Goal: Task Accomplishment & Management: Use online tool/utility

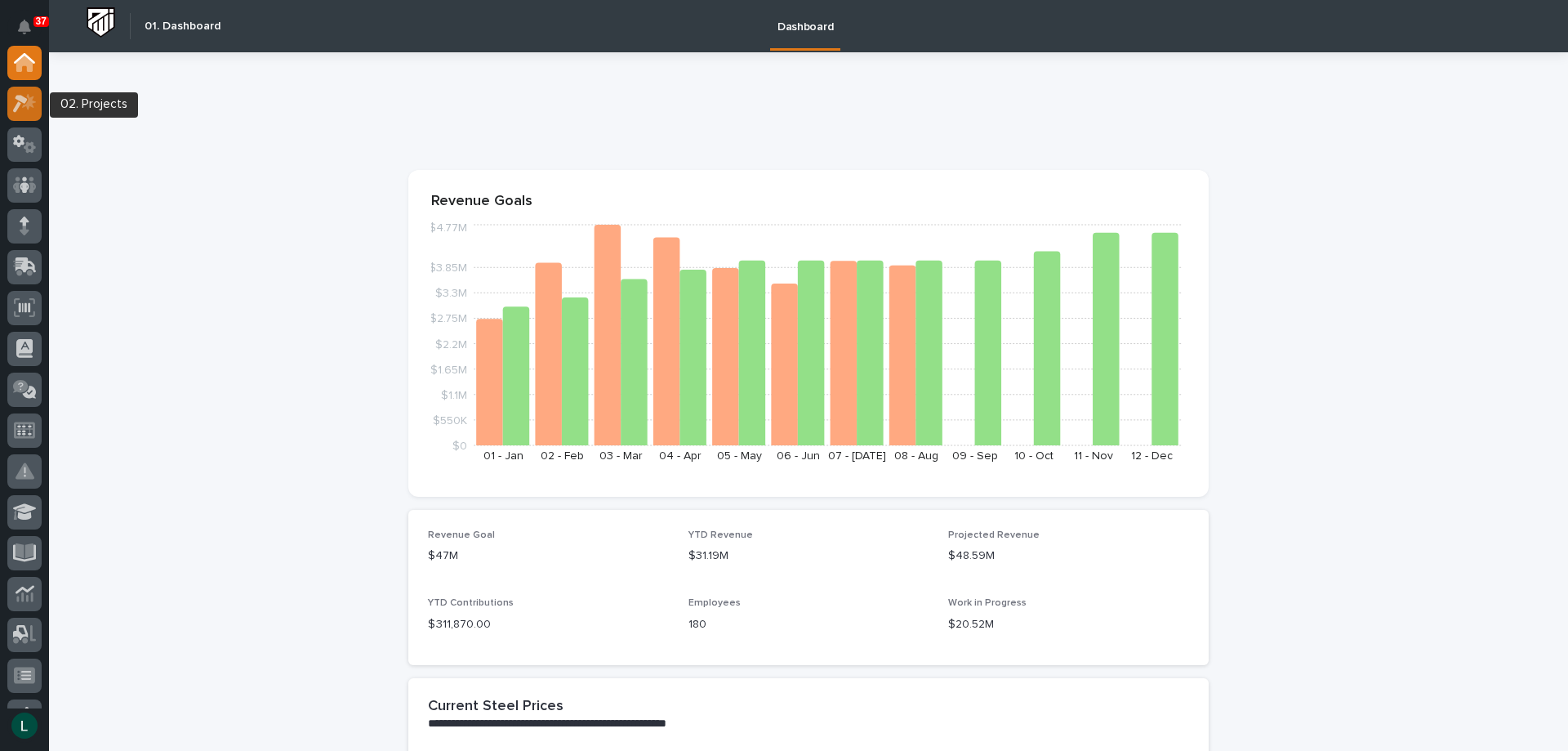
click at [24, 101] on icon at bounding box center [19, 103] width 14 height 18
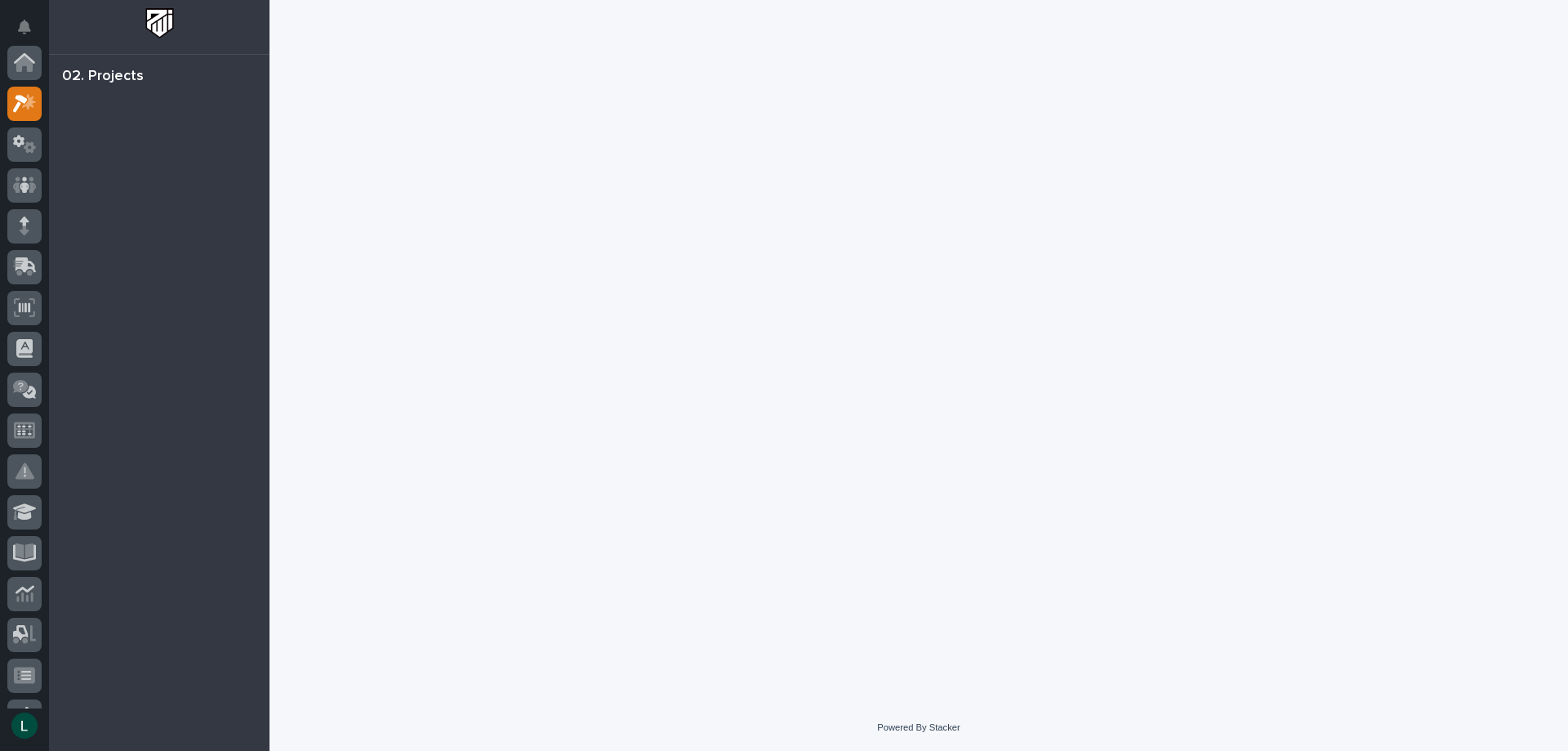
scroll to position [41, 0]
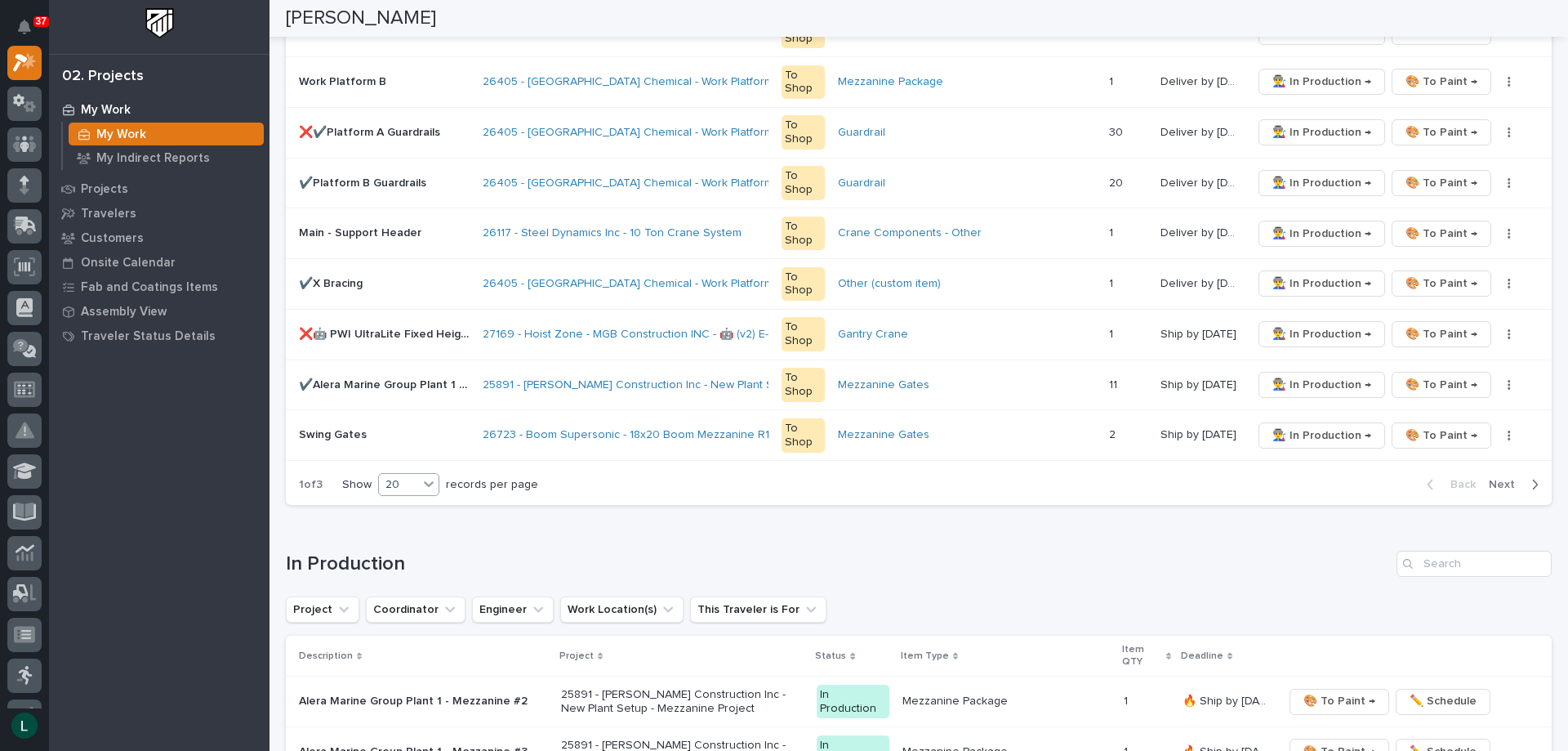
scroll to position [1062, 0]
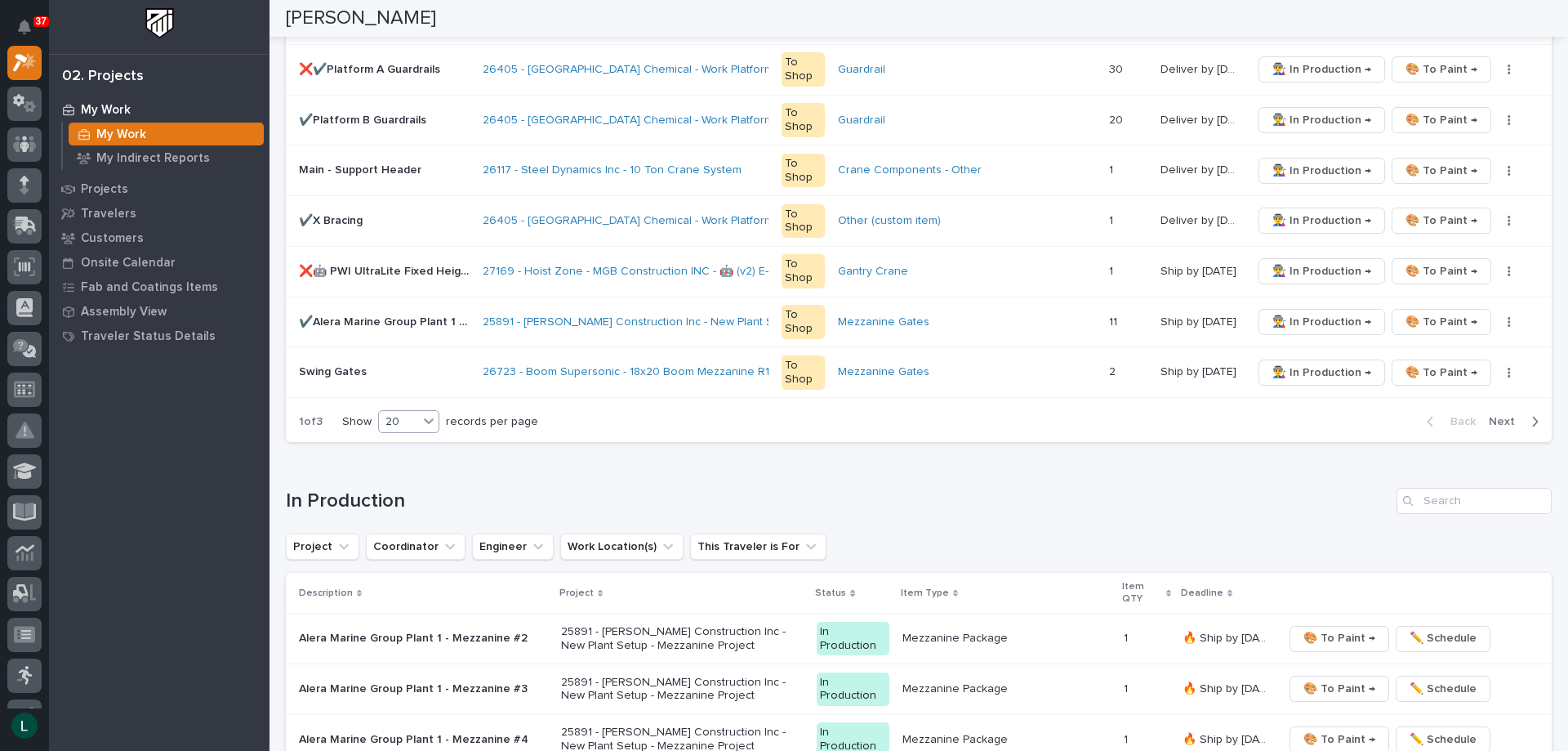
click at [399, 415] on div "20" at bounding box center [399, 422] width 39 height 17
click at [411, 476] on div "30" at bounding box center [410, 482] width 60 height 19
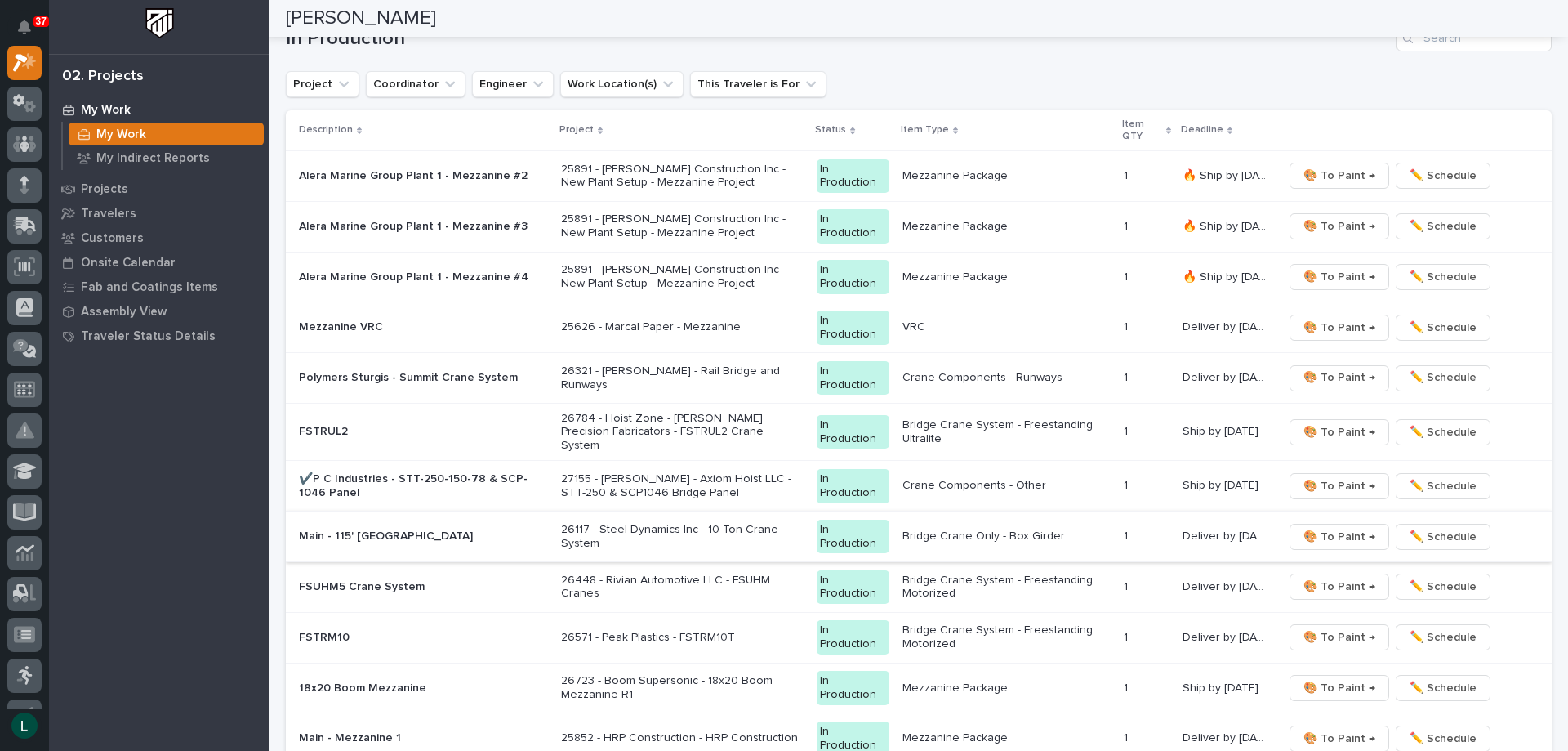
scroll to position [2125, 0]
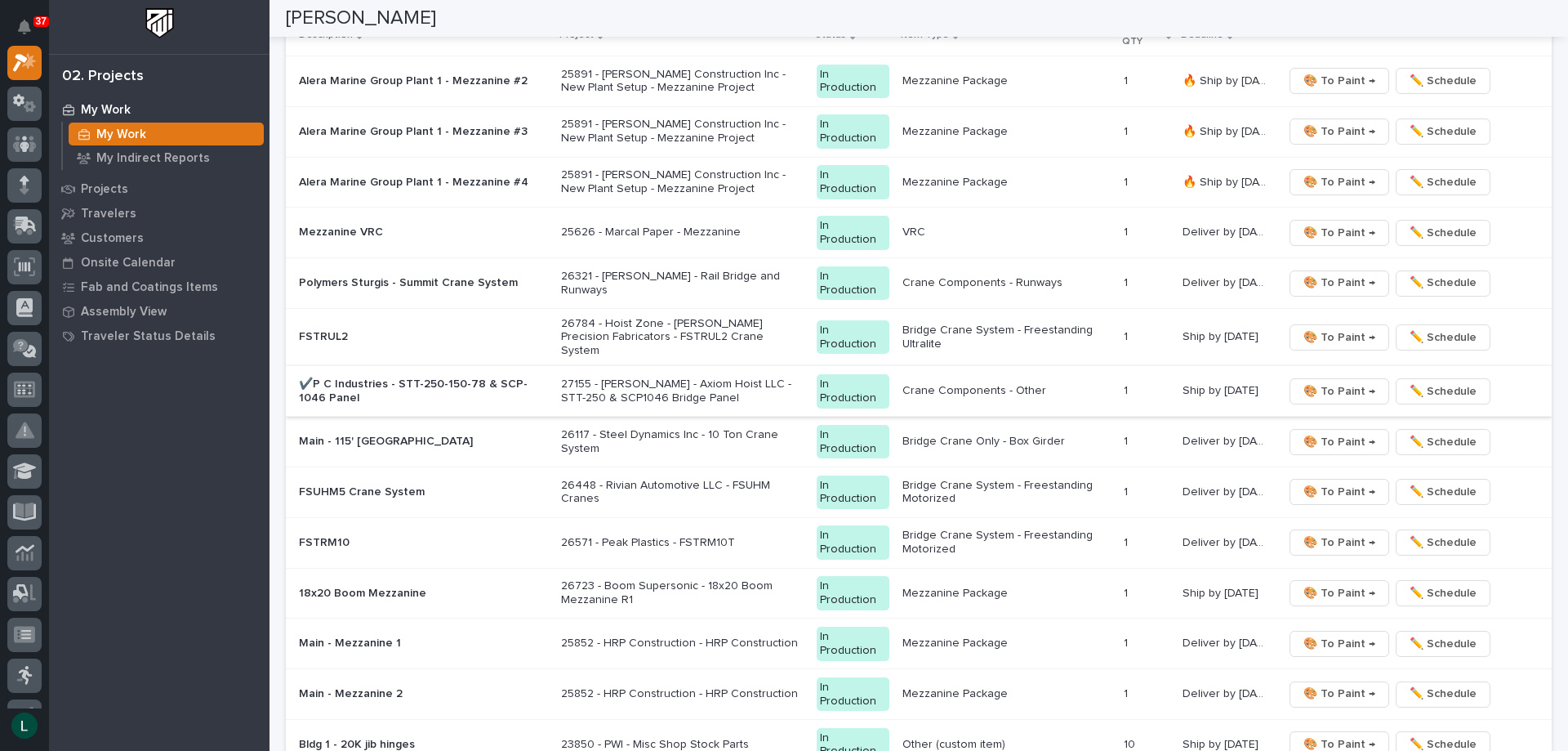
click at [1328, 382] on span "🎨 To Paint →" at bounding box center [1339, 391] width 72 height 19
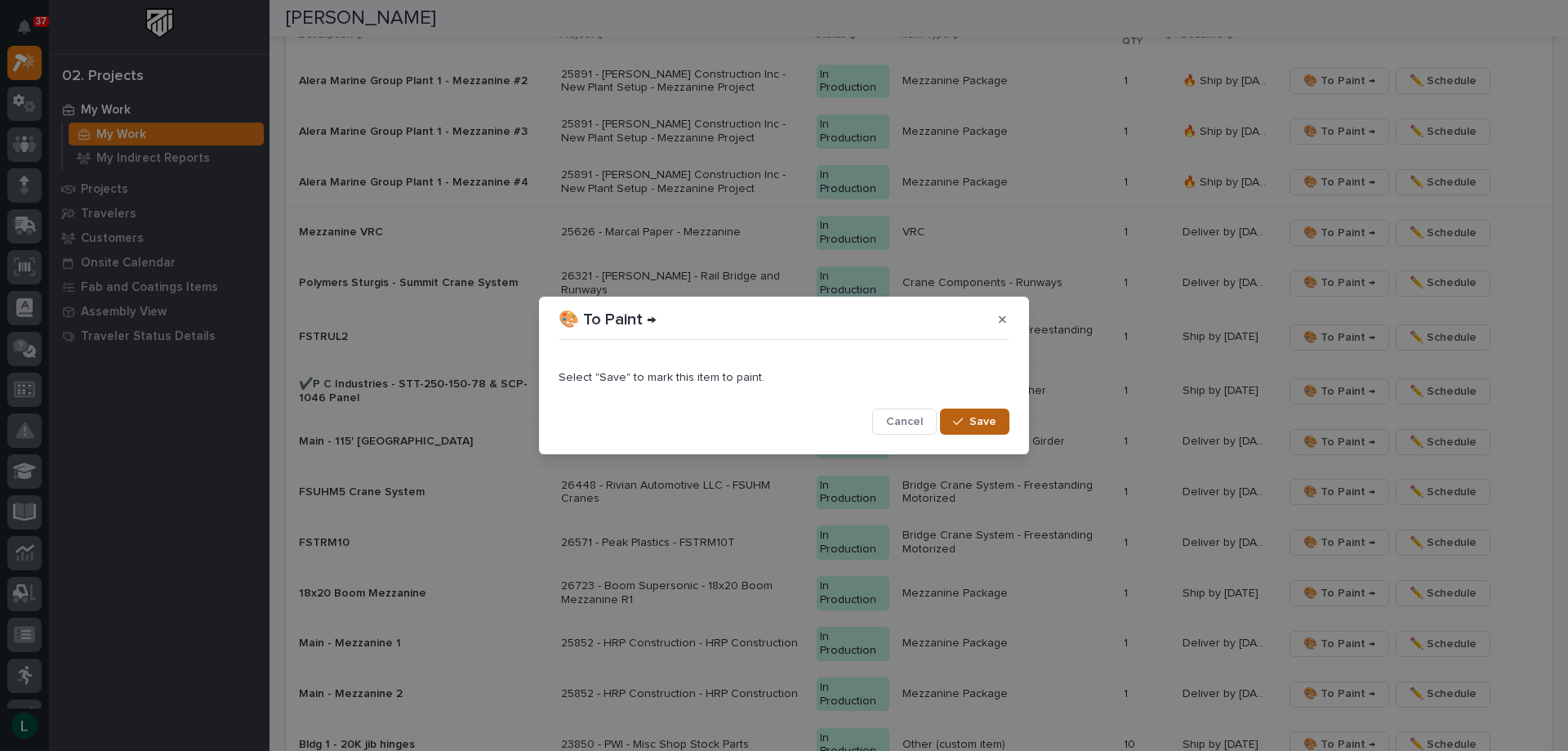
click at [964, 418] on div "button" at bounding box center [961, 422] width 16 height 12
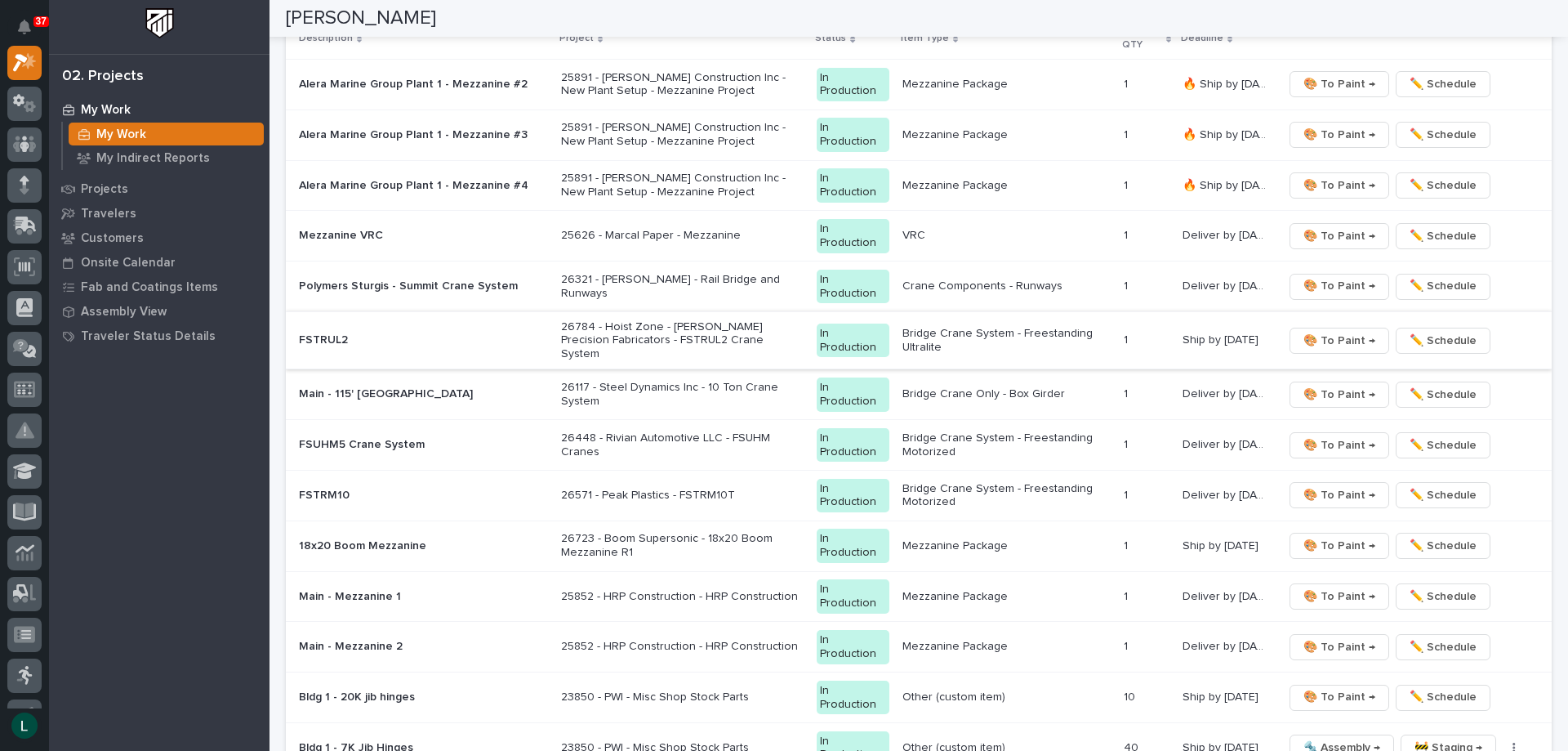
scroll to position [2099, 0]
